Goal: Task Accomplishment & Management: Manage account settings

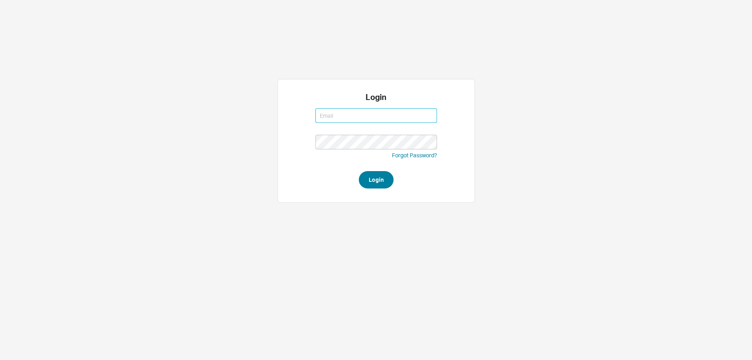
type input "mordy@qualitybath.com"
click at [374, 175] on button "Login" at bounding box center [376, 179] width 35 height 17
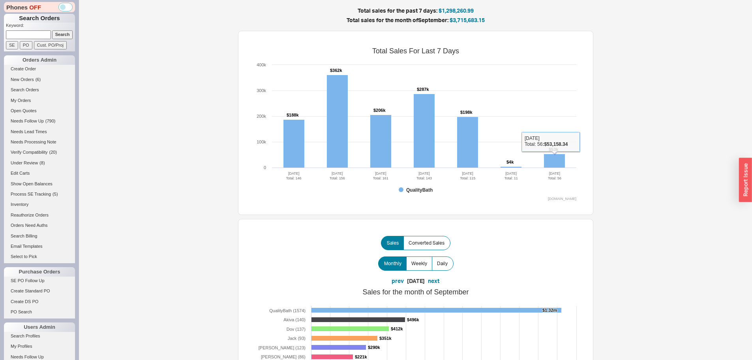
click at [556, 154] on rect at bounding box center [415, 123] width 329 height 158
click at [555, 156] on rect at bounding box center [554, 161] width 21 height 14
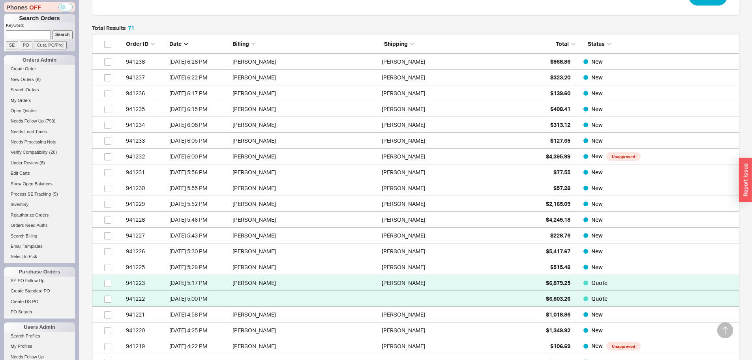
scroll to position [158, 0]
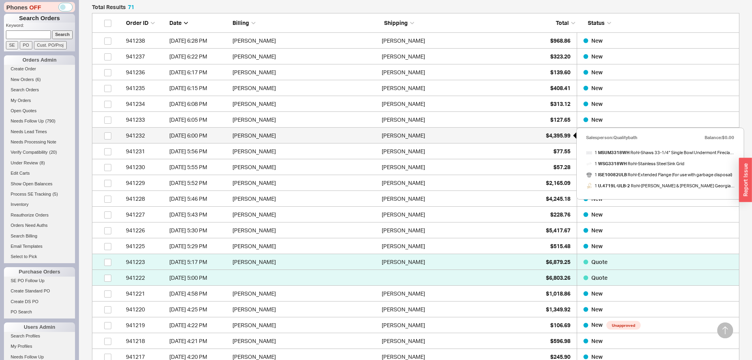
click at [557, 135] on span "$4,395.99" at bounding box center [558, 135] width 24 height 7
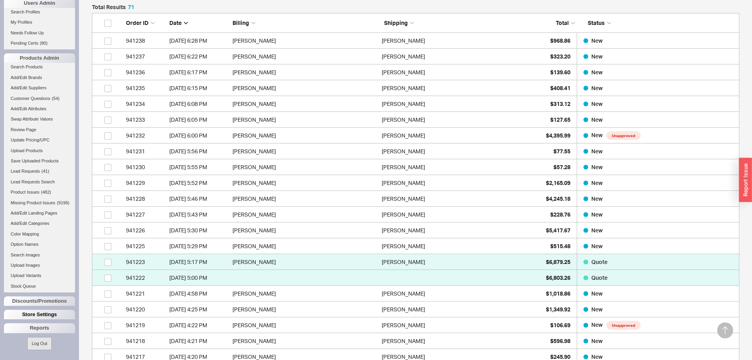
scroll to position [330, 0]
click at [45, 328] on div "Reports" at bounding box center [39, 327] width 71 height 9
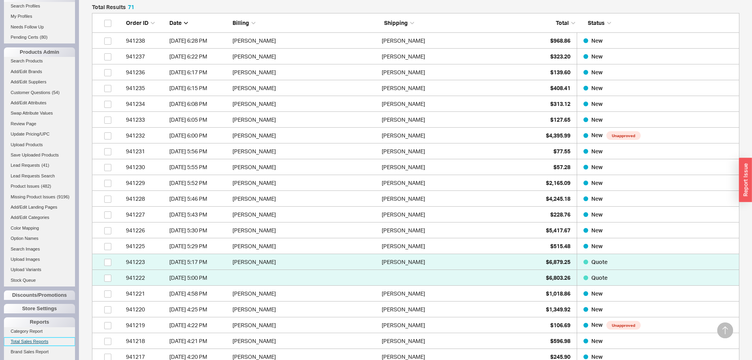
click at [41, 346] on link "Total Sales Reports" at bounding box center [39, 341] width 71 height 8
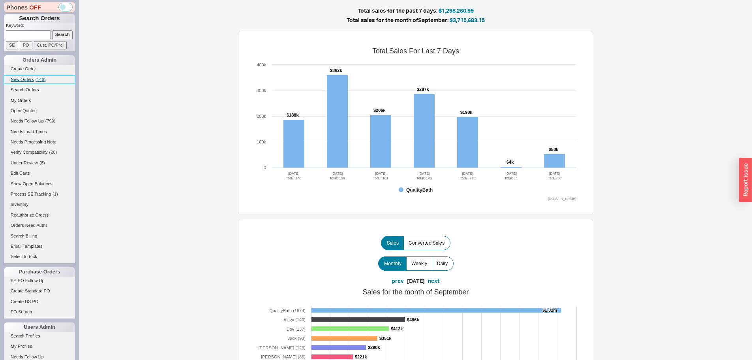
click at [25, 81] on span "New Orders" at bounding box center [22, 79] width 23 height 5
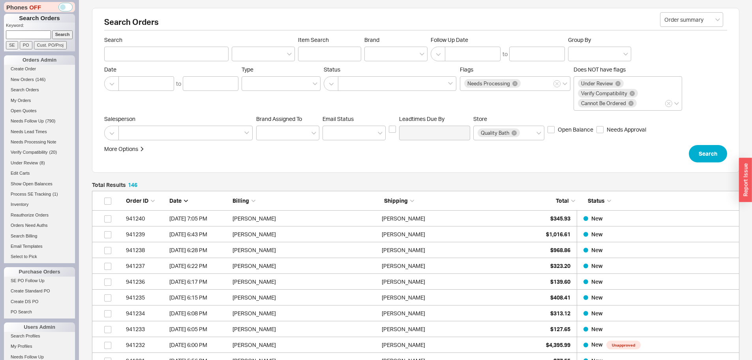
scroll to position [2336, 642]
click at [39, 34] on input at bounding box center [28, 34] width 45 height 8
type input "941033"
click at [52, 30] on input "Search" at bounding box center [62, 34] width 21 height 8
type input "941033"
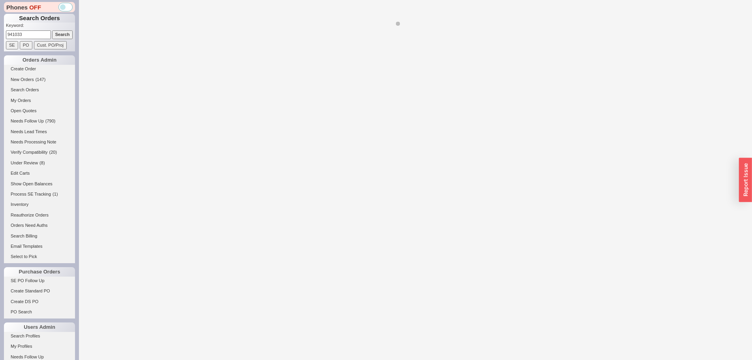
select select "LOW"
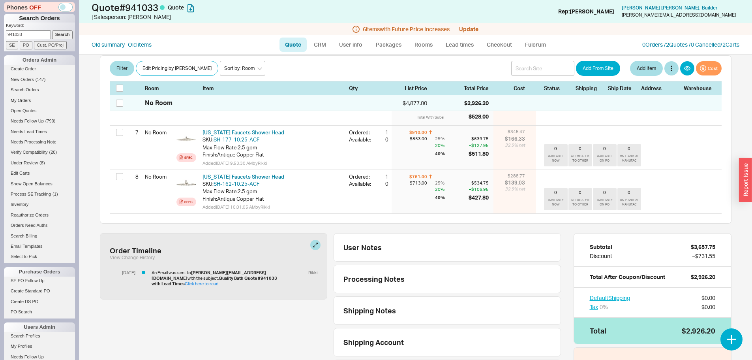
scroll to position [474, 0]
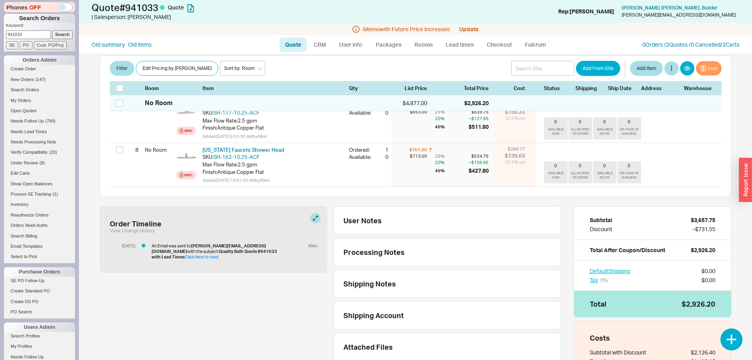
drag, startPoint x: 29, startPoint y: 36, endPoint x: 0, endPoint y: 38, distance: 29.3
click at [0, 38] on div "Phones OFF Search Orders Keyword: 941033 Search SE PO Cust. PO/Proj Orders Admi…" at bounding box center [39, 180] width 79 height 360
type input "938433"
click at [52, 30] on input "Search" at bounding box center [62, 34] width 21 height 8
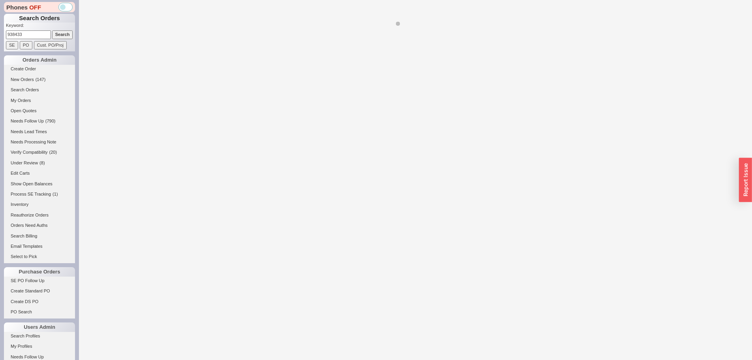
select select "LOW"
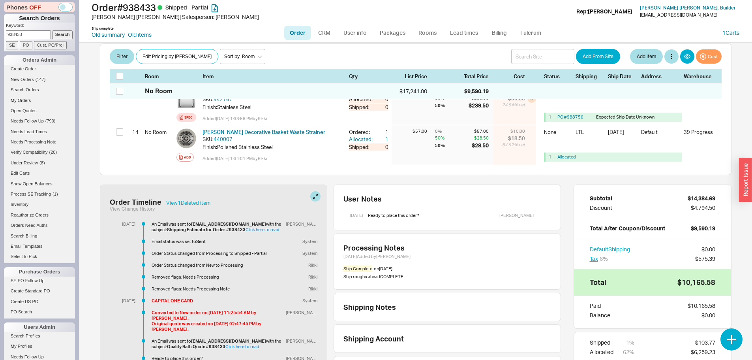
scroll to position [790, 0]
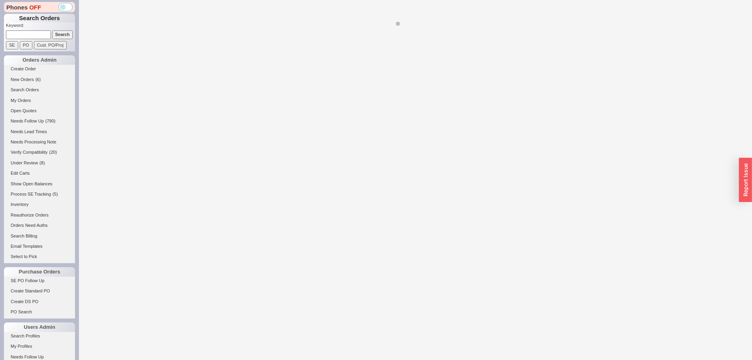
select select "LOW"
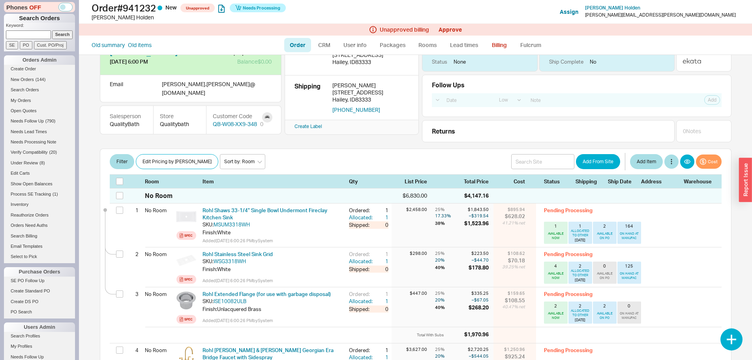
scroll to position [118, 0]
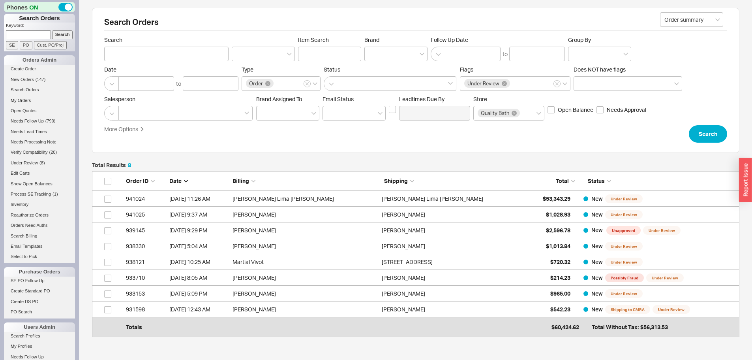
scroll to position [156, 642]
click at [28, 77] on link "New Orders ( 147 )" at bounding box center [39, 79] width 71 height 8
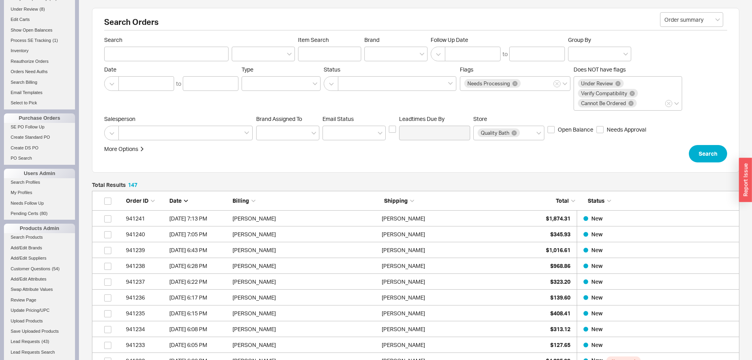
scroll to position [330, 0]
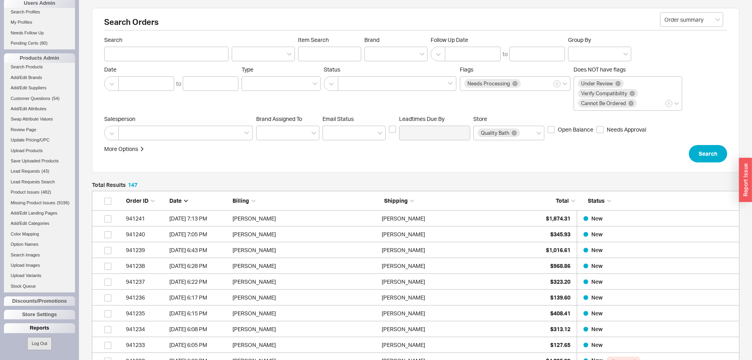
click at [37, 326] on div "Reports" at bounding box center [39, 327] width 71 height 9
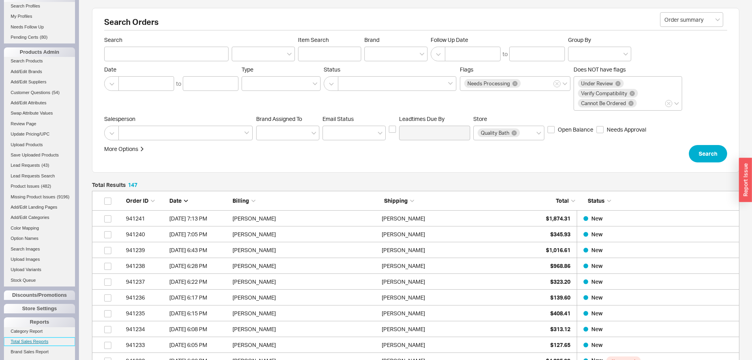
click at [37, 346] on link "Total Sales Reports" at bounding box center [39, 341] width 71 height 8
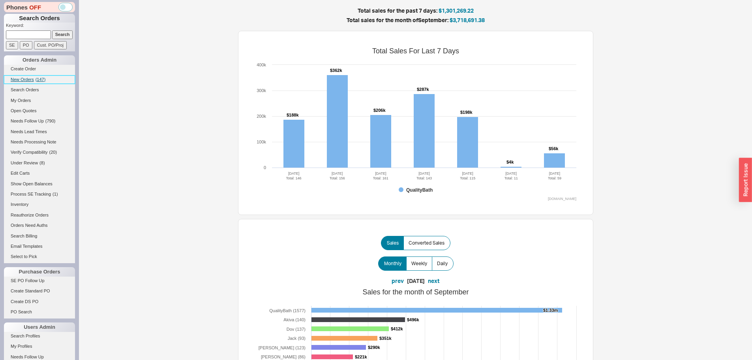
click at [26, 80] on span "New Orders" at bounding box center [22, 79] width 23 height 5
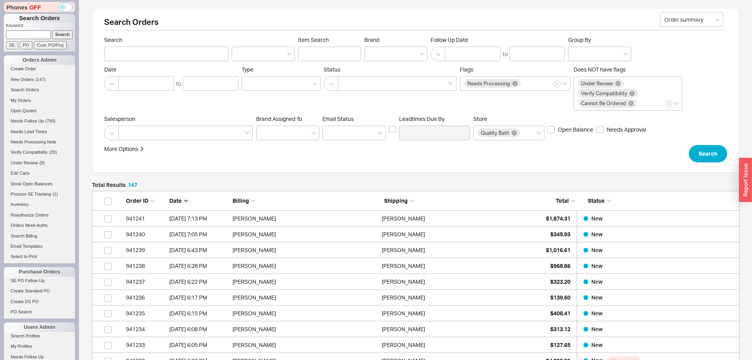
scroll to position [2352, 642]
click at [25, 77] on link "New Orders ( 147 )" at bounding box center [39, 79] width 71 height 8
